Goal: Obtain resource: Obtain resource

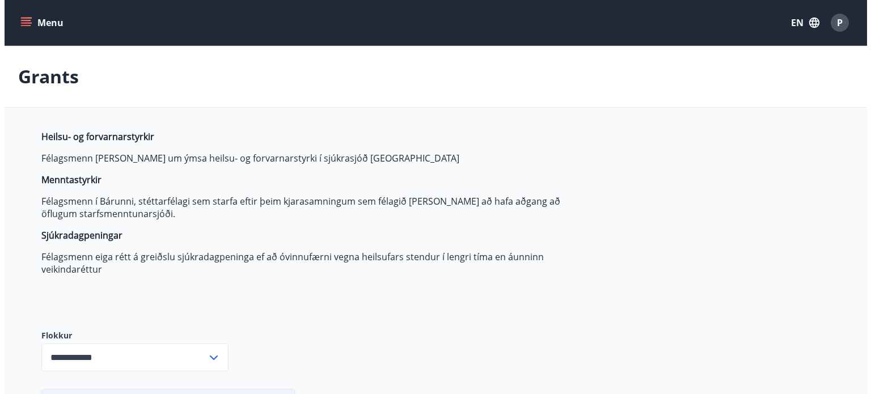
scroll to position [7, 0]
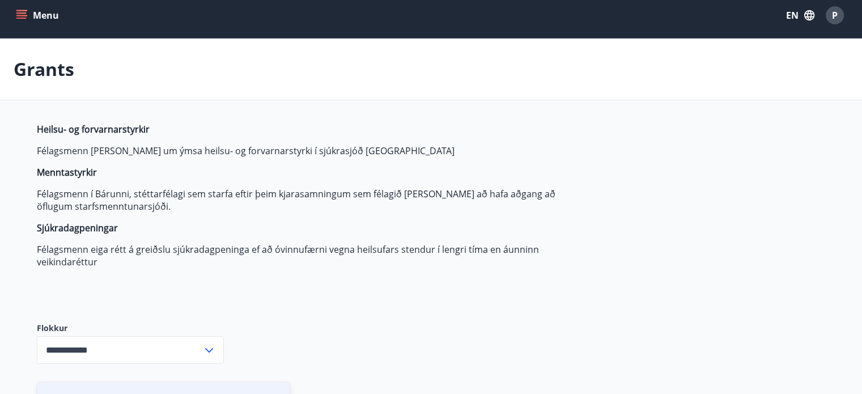
click at [41, 12] on button "Menu" at bounding box center [39, 15] width 50 height 20
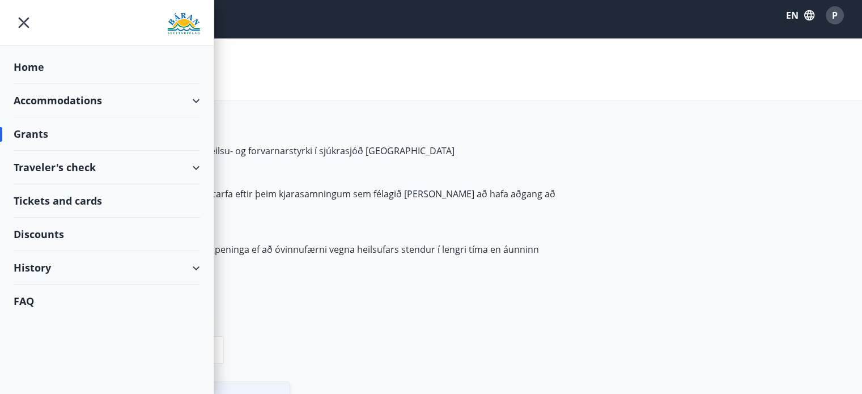
click at [25, 123] on div "Grants" at bounding box center [107, 133] width 186 height 33
click at [27, 135] on div "Grants" at bounding box center [107, 133] width 186 height 33
click at [31, 67] on div "Home" at bounding box center [107, 66] width 186 height 33
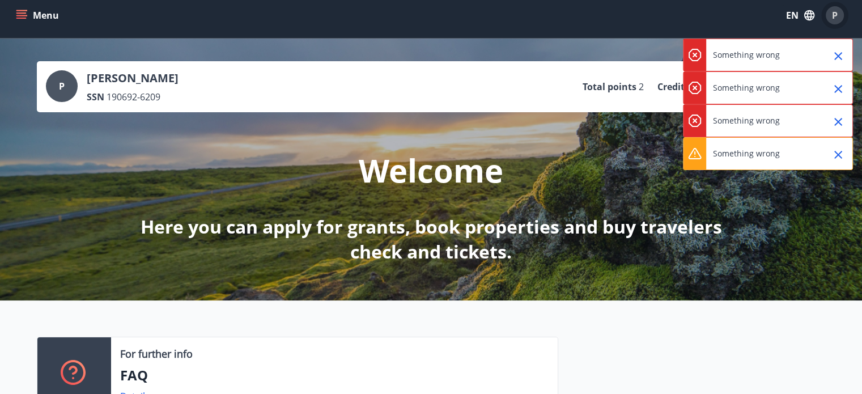
click at [839, 15] on div "P" at bounding box center [835, 15] width 18 height 18
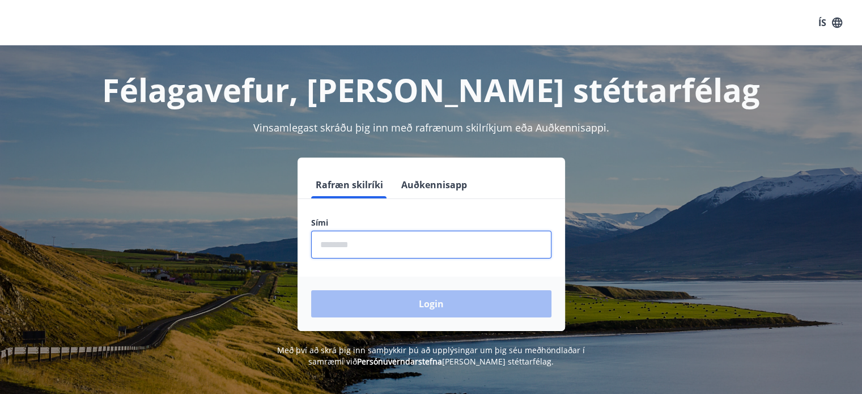
click at [456, 251] on input "phone" at bounding box center [431, 245] width 240 height 28
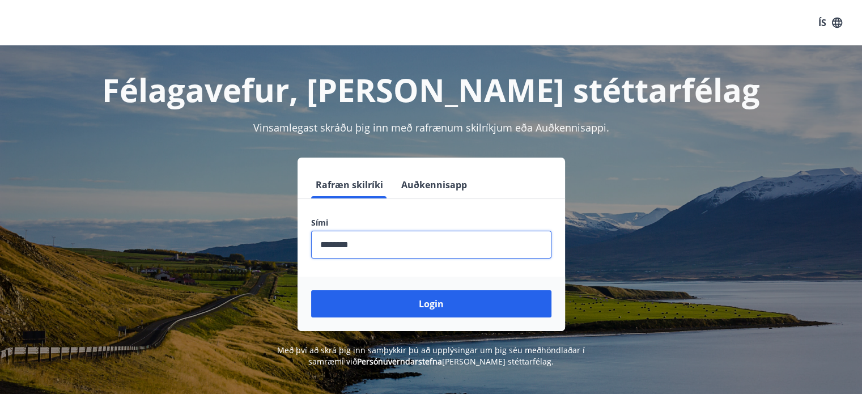
type input "********"
click at [311, 290] on button "Login" at bounding box center [431, 303] width 240 height 27
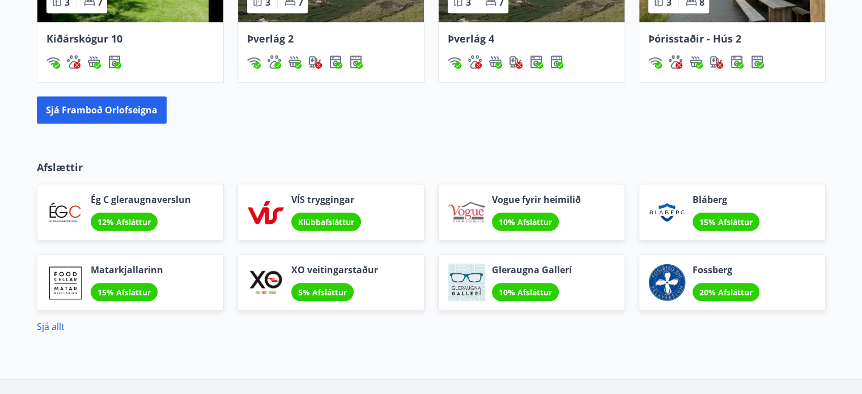
scroll to position [903, 0]
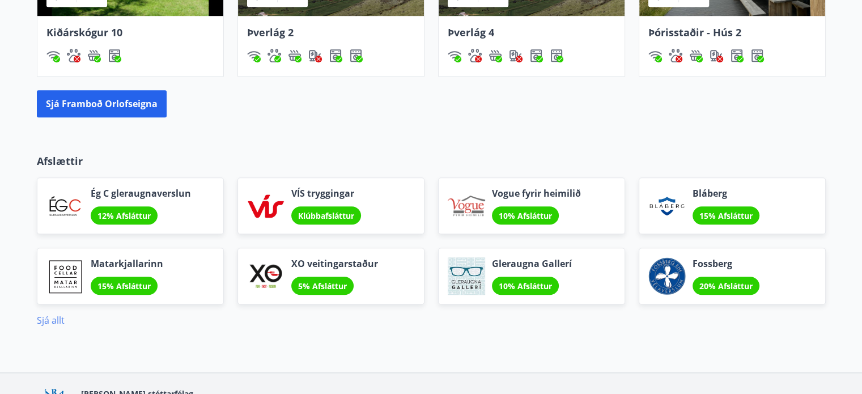
click at [49, 315] on link "Sjá allt" at bounding box center [51, 320] width 28 height 12
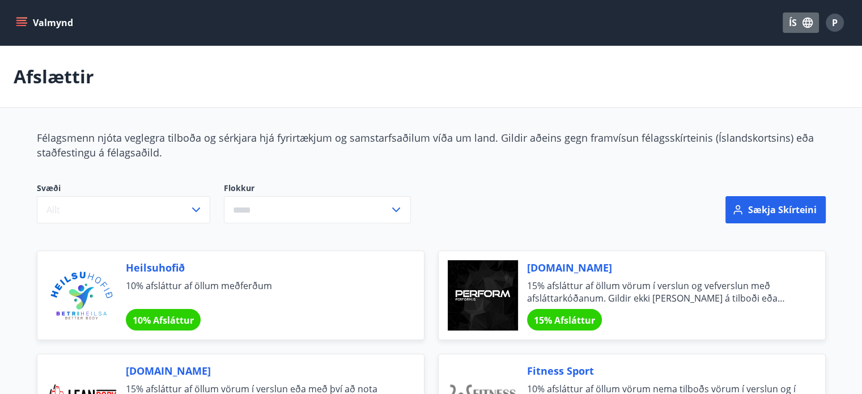
click at [804, 19] on icon "button" at bounding box center [808, 23] width 10 height 10
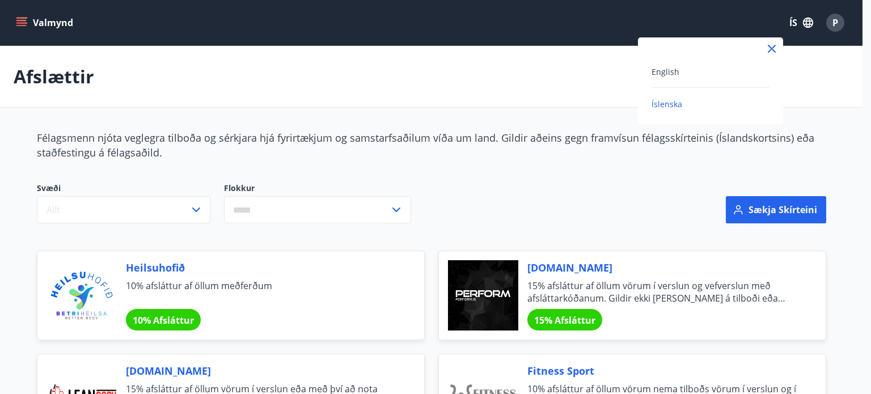
click at [694, 66] on div "English" at bounding box center [710, 72] width 118 height 14
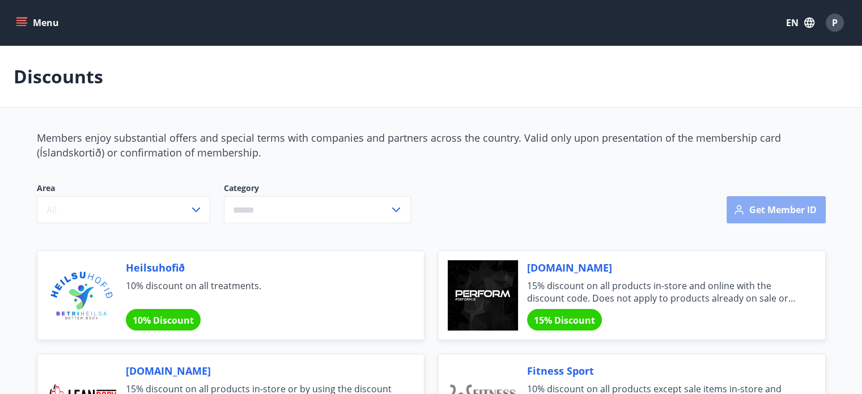
click at [788, 202] on button "Get member ID" at bounding box center [776, 209] width 99 height 27
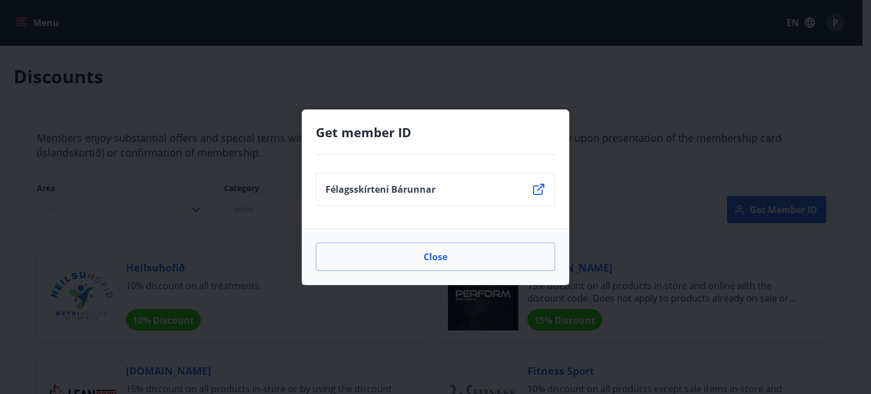
click at [505, 193] on li "Félagsskírteni Bárunnar" at bounding box center [435, 189] width 239 height 33
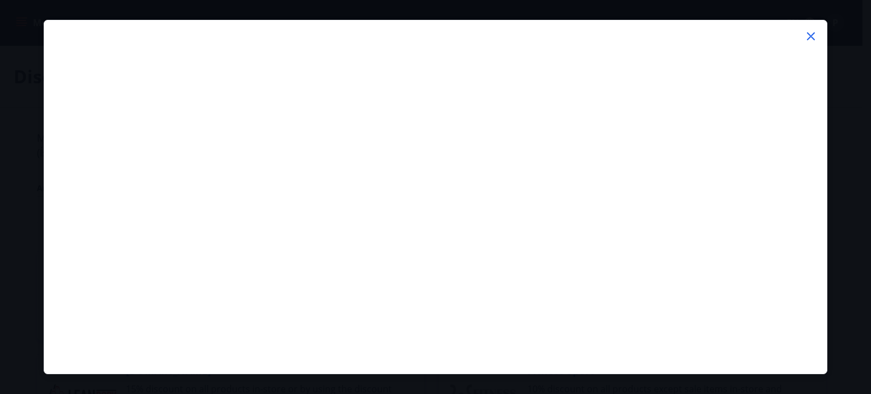
click at [811, 35] on icon at bounding box center [811, 36] width 14 height 14
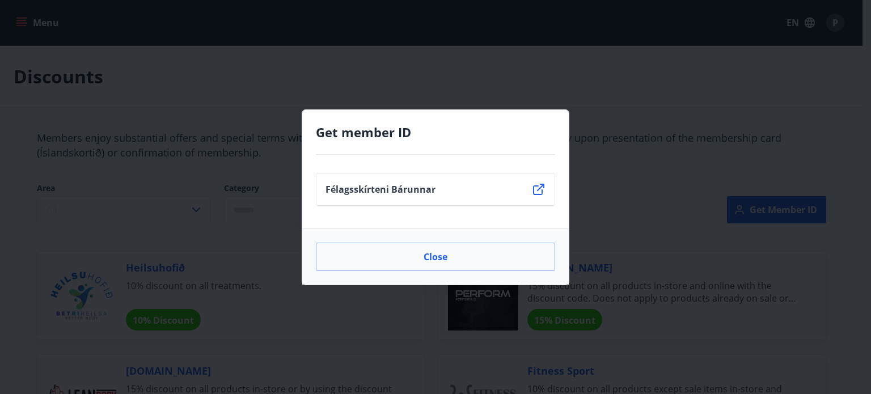
click at [540, 190] on icon at bounding box center [539, 190] width 14 height 14
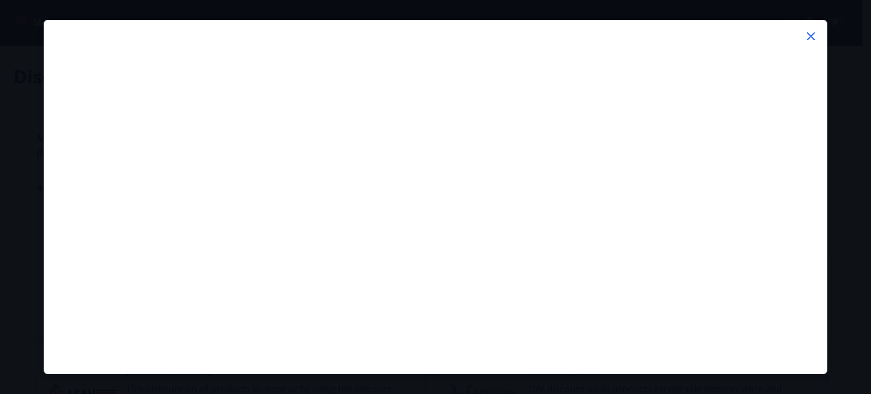
click at [0, 131] on div at bounding box center [435, 197] width 871 height 394
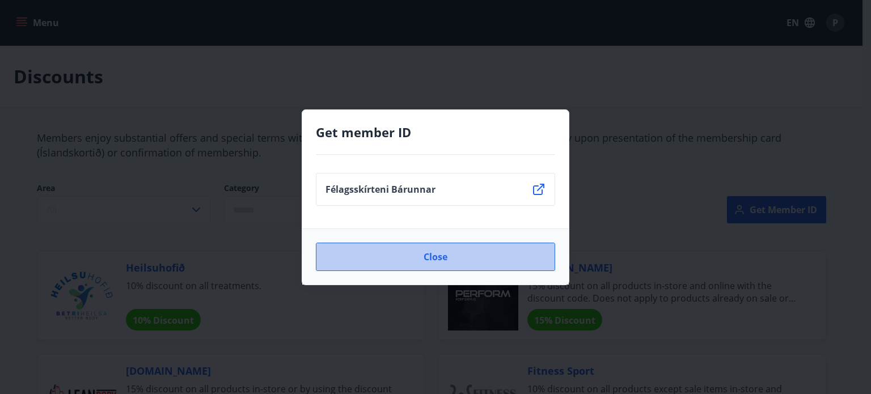
click at [544, 256] on button "Close" at bounding box center [435, 257] width 239 height 28
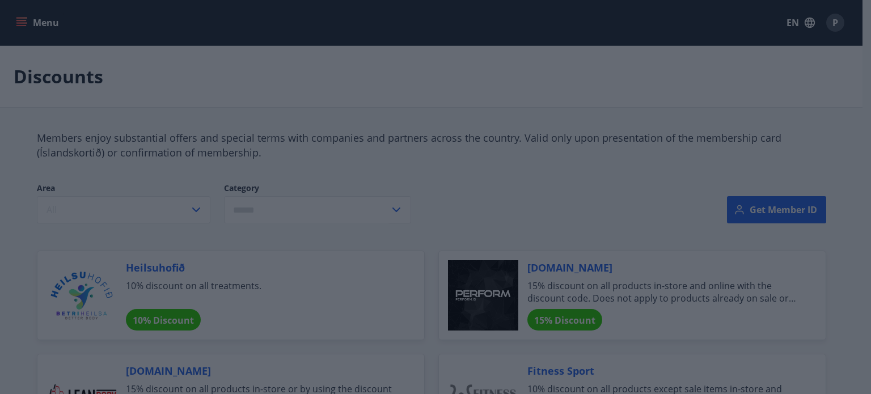
click at [544, 256] on button "Close" at bounding box center [435, 257] width 239 height 28
